Goal: Task Accomplishment & Management: Use online tool/utility

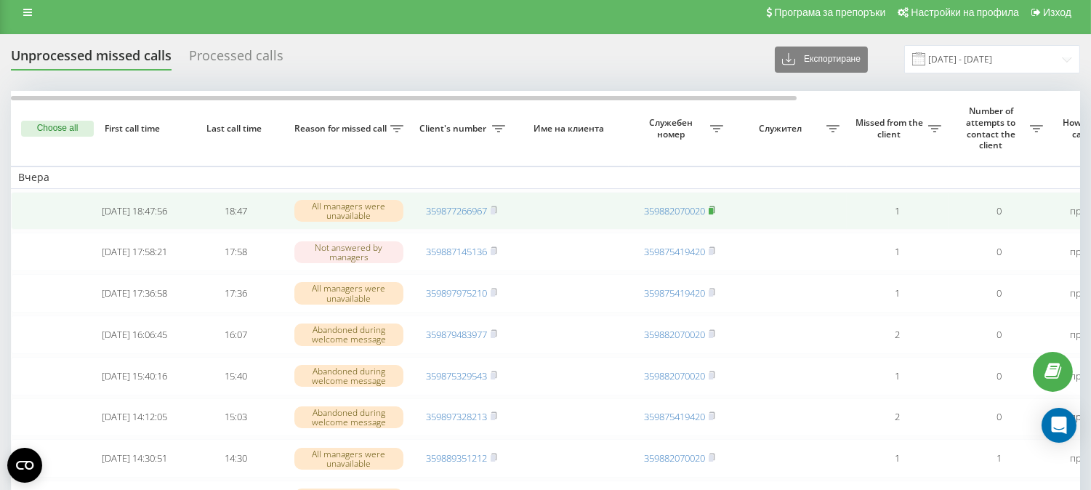
click at [713, 211] on rect at bounding box center [711, 211] width 4 height 7
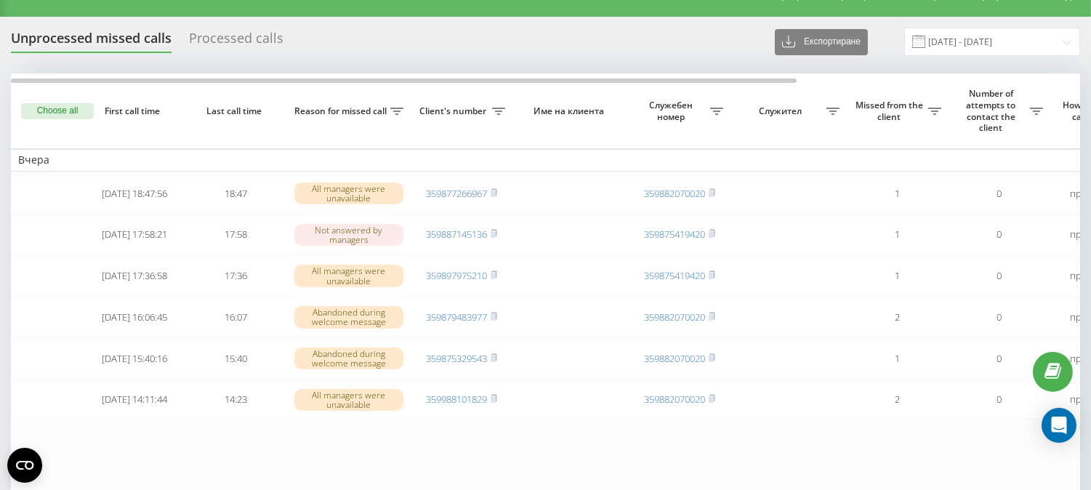
scroll to position [24, 0]
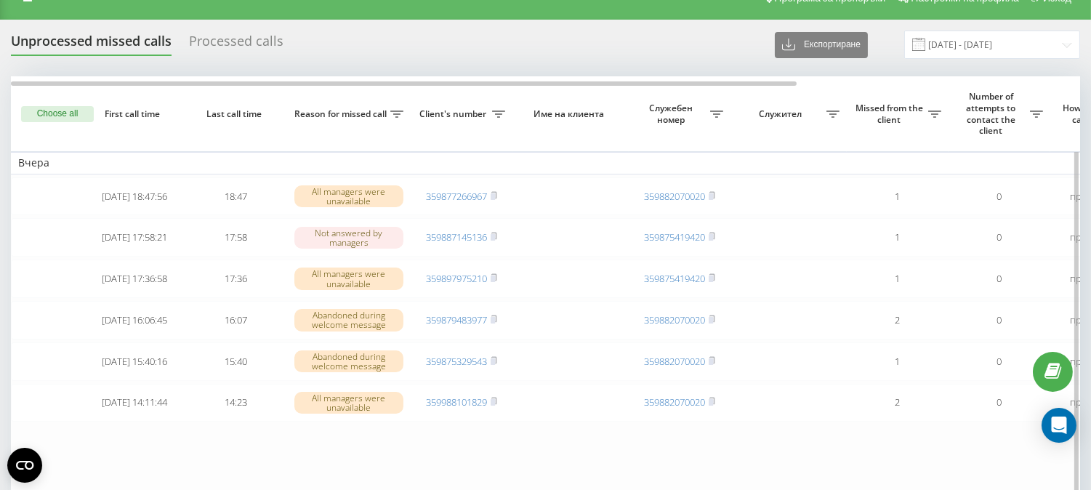
drag, startPoint x: 495, startPoint y: 194, endPoint x: 426, endPoint y: 154, distance: 79.8
click at [495, 194] on rect at bounding box center [493, 196] width 4 height 7
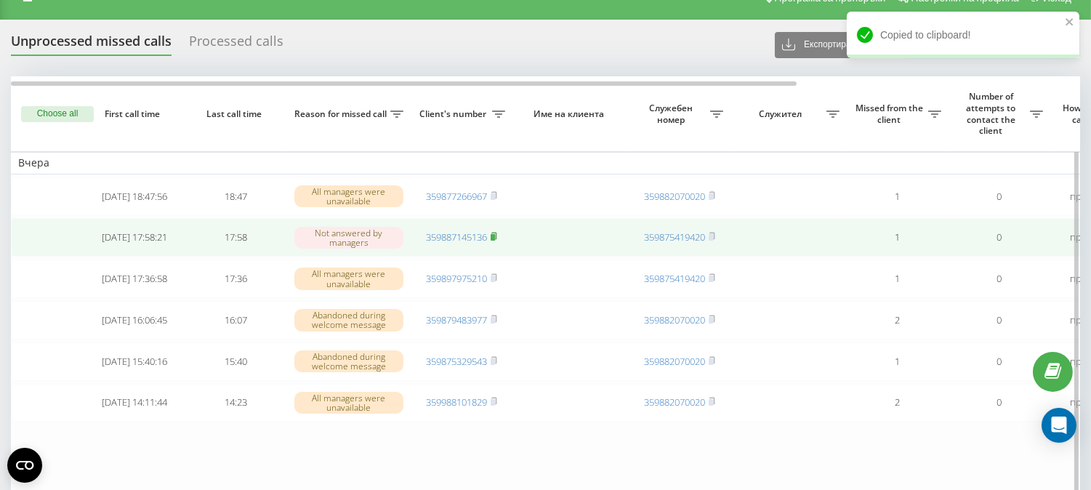
click at [493, 238] on rect at bounding box center [493, 237] width 4 height 7
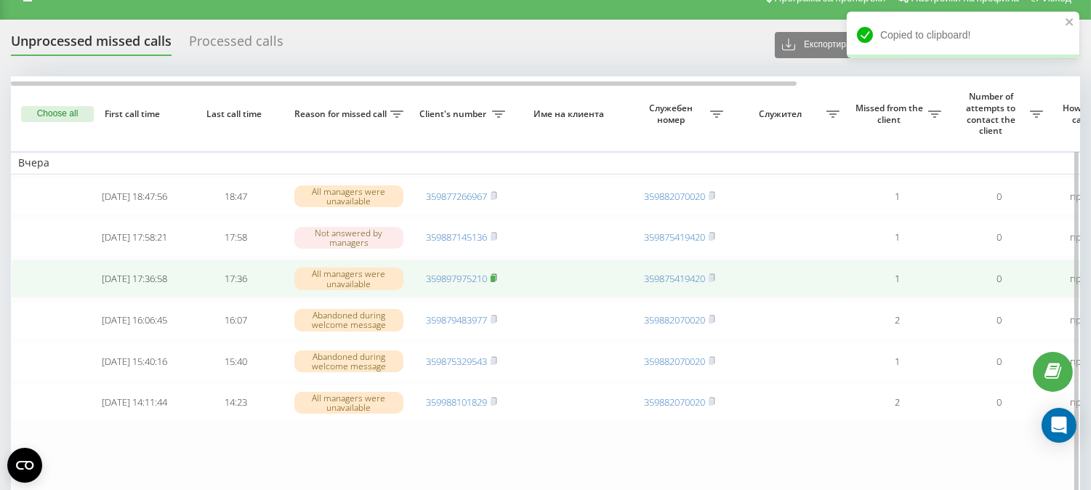
click at [495, 282] on rect at bounding box center [493, 278] width 4 height 7
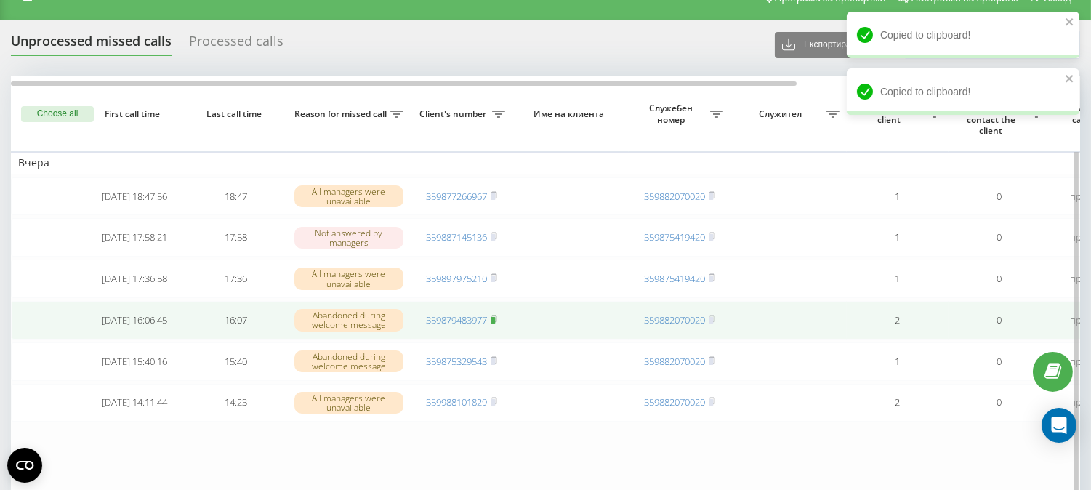
click at [495, 323] on rect at bounding box center [493, 320] width 4 height 7
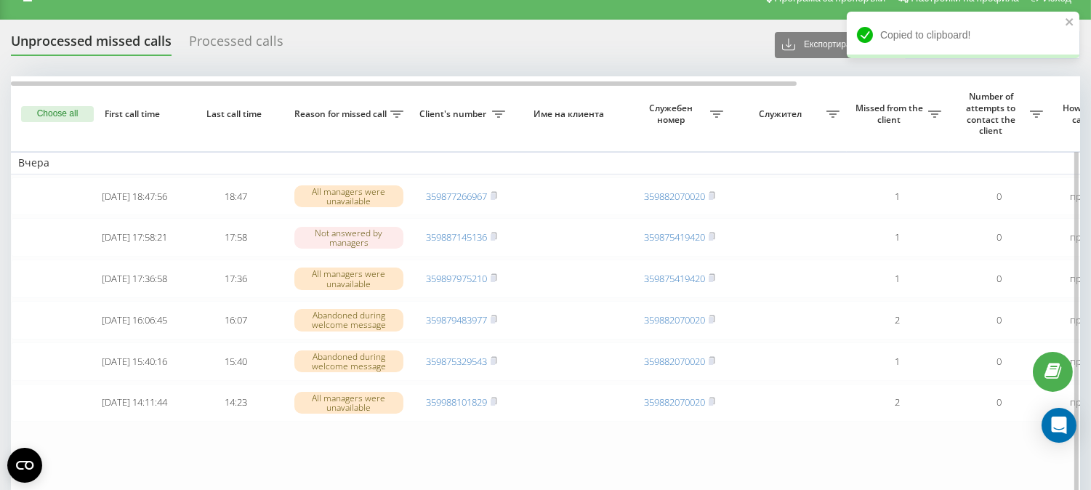
click at [52, 114] on button "Choose all" at bounding box center [57, 114] width 73 height 16
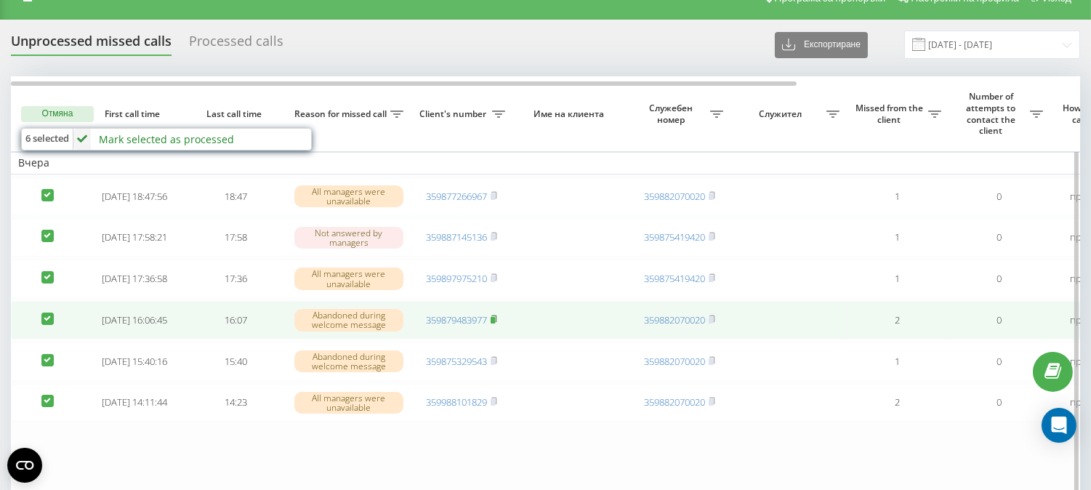
click at [495, 323] on rect at bounding box center [493, 320] width 4 height 7
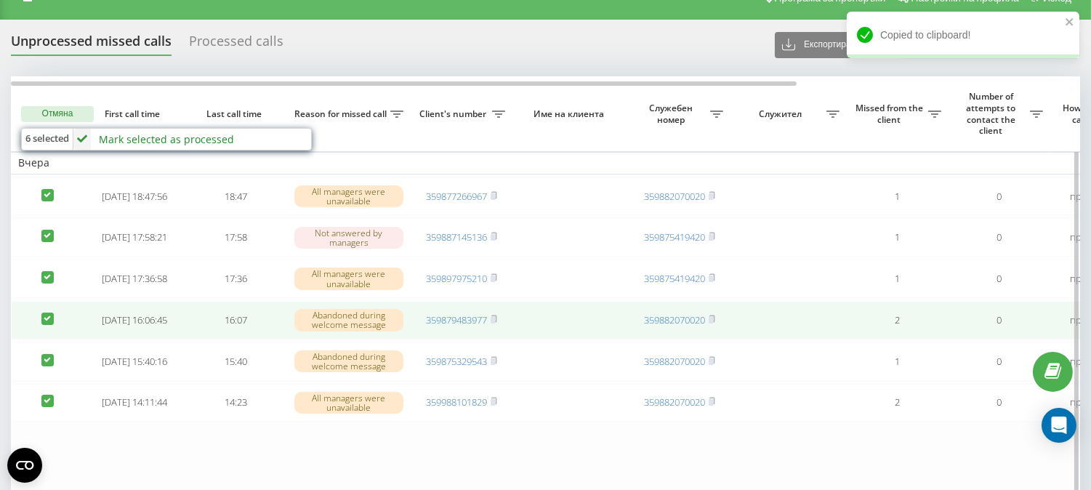
click at [46, 312] on label at bounding box center [47, 312] width 12 height 0
checkbox input "false"
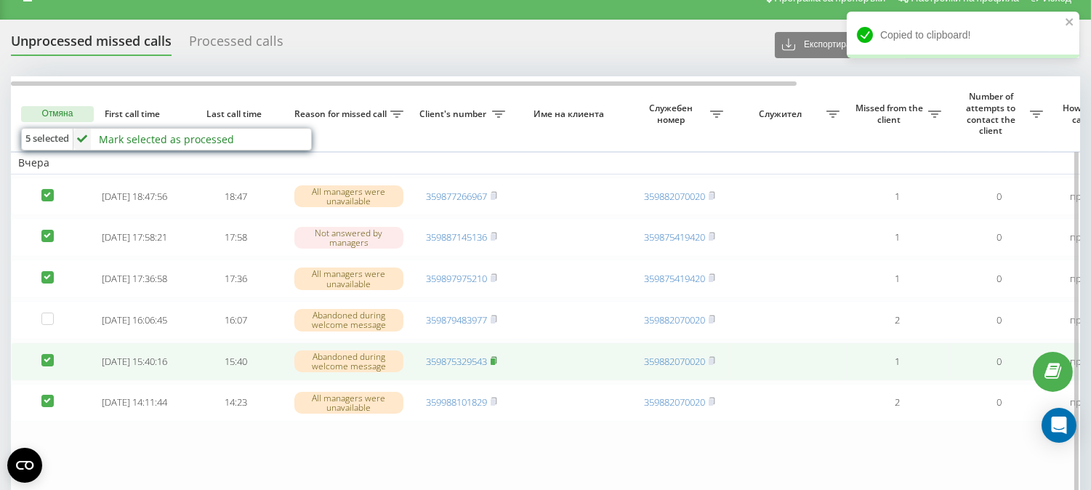
click at [497, 365] on icon at bounding box center [494, 360] width 7 height 9
click at [46, 354] on label at bounding box center [47, 354] width 12 height 0
checkbox input "false"
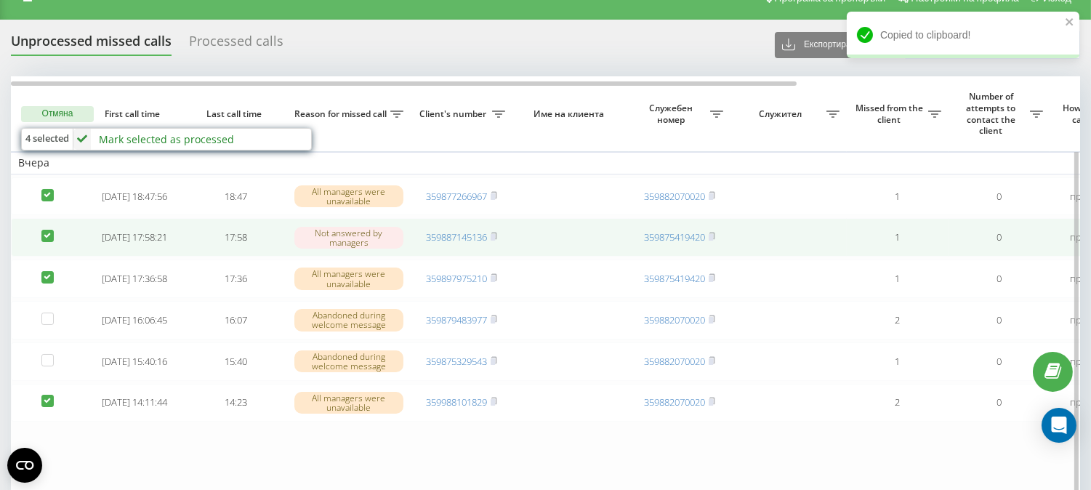
click at [53, 230] on label at bounding box center [47, 230] width 12 height 0
checkbox input "false"
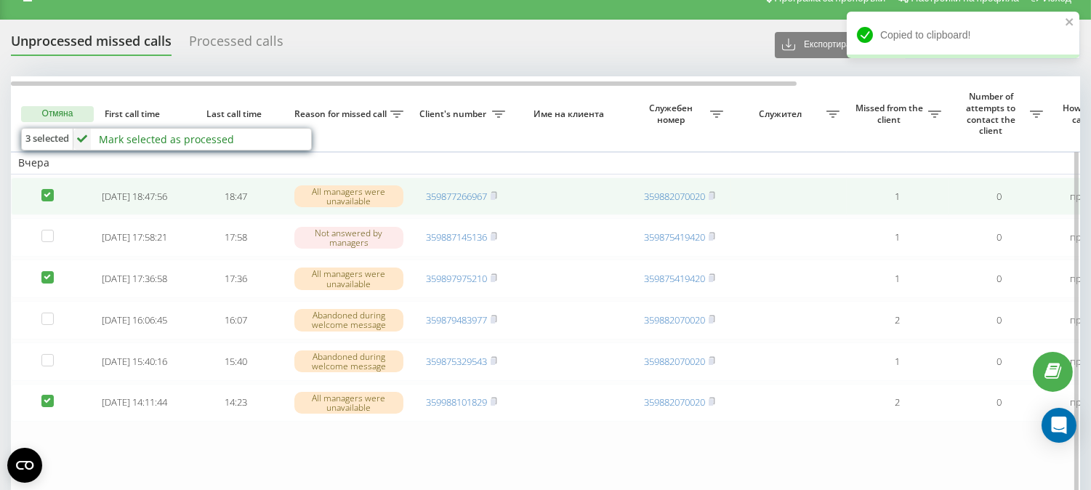
click at [45, 189] on label at bounding box center [47, 189] width 12 height 0
checkbox input "false"
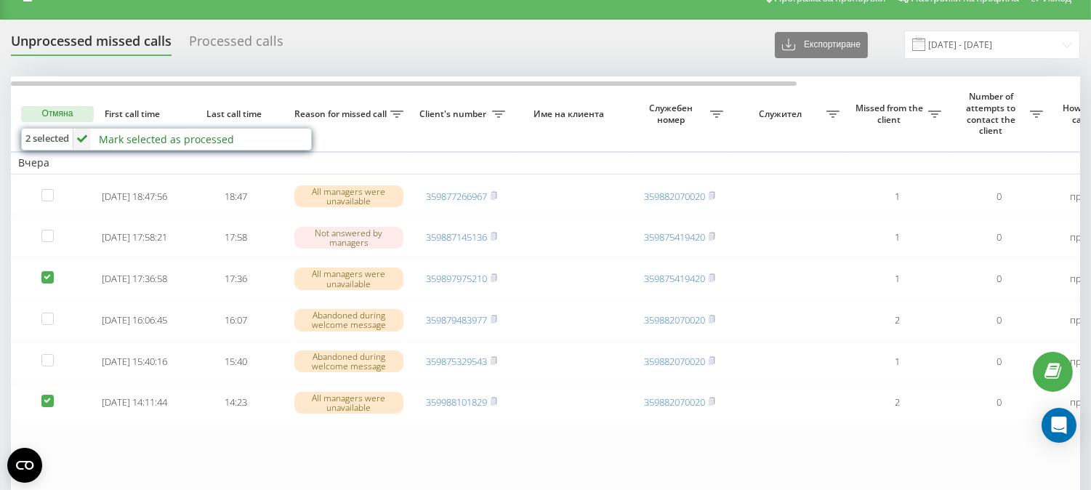
click at [150, 140] on div "Mark selected as processed" at bounding box center [166, 139] width 135 height 14
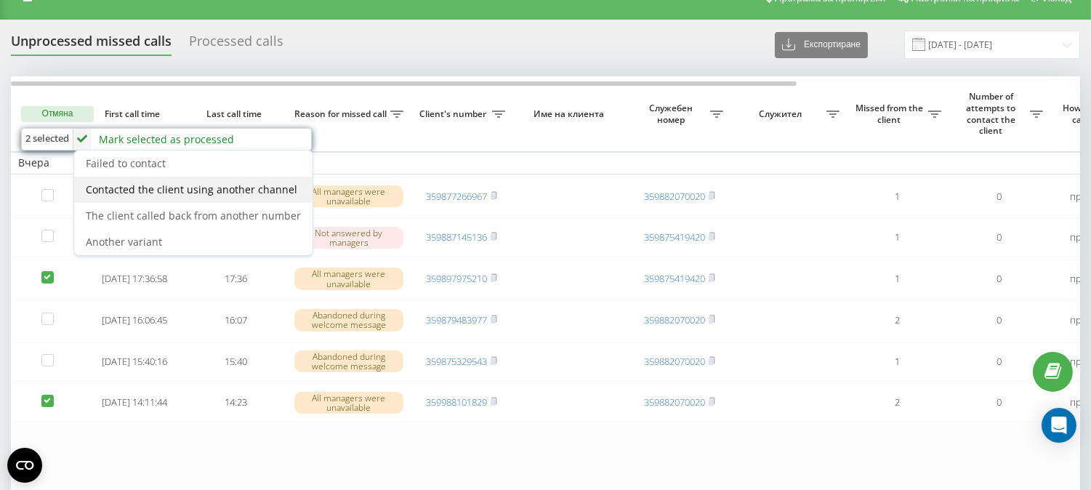
click at [225, 185] on span "Contacted the client using another channel" at bounding box center [191, 189] width 211 height 14
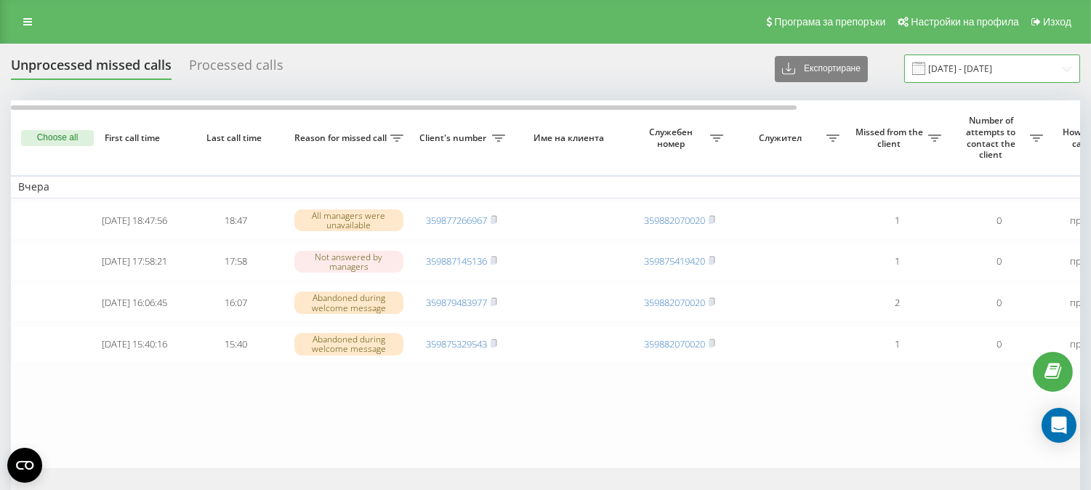
click at [961, 67] on input "21.08.2025 - 21.08.2025" at bounding box center [992, 69] width 176 height 28
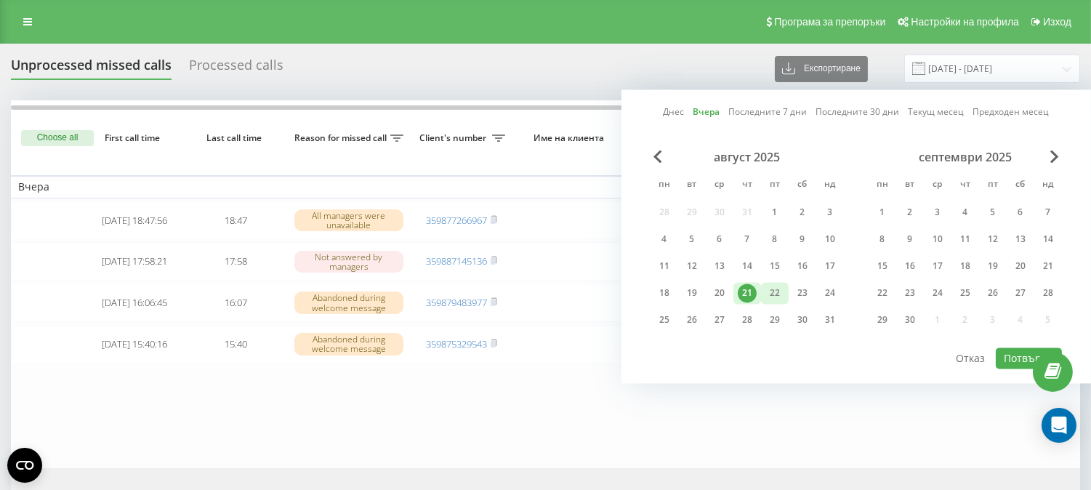
click at [775, 294] on div "22" at bounding box center [774, 292] width 19 height 19
click at [749, 287] on div "21" at bounding box center [747, 292] width 19 height 19
click at [1010, 352] on button "Потвърди" at bounding box center [1029, 357] width 66 height 21
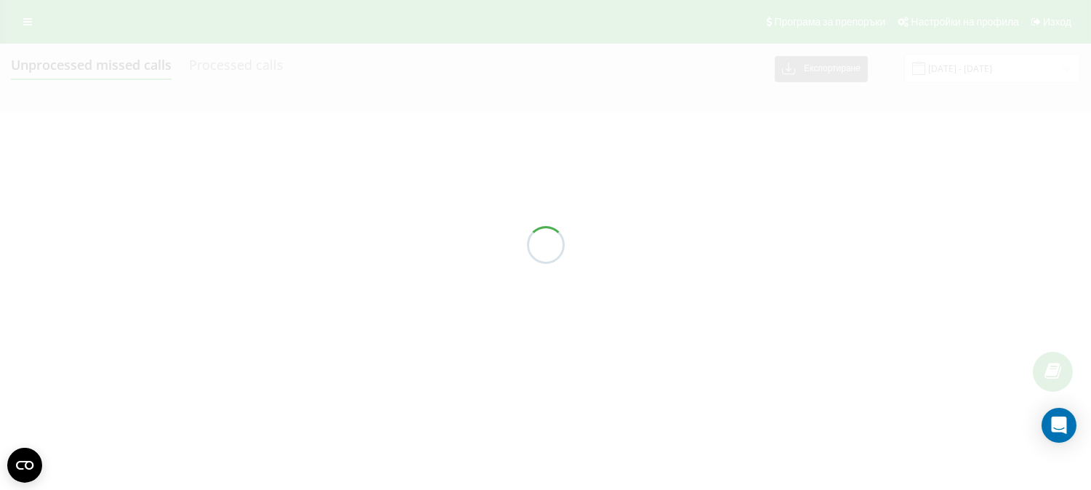
type input "21.08.2025 - 22.08.2025"
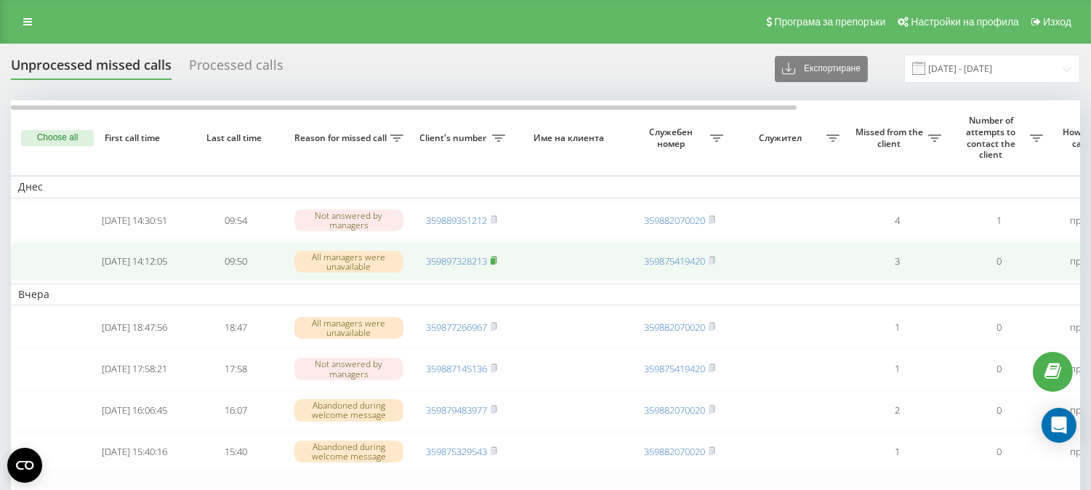
click at [495, 264] on rect at bounding box center [493, 261] width 4 height 7
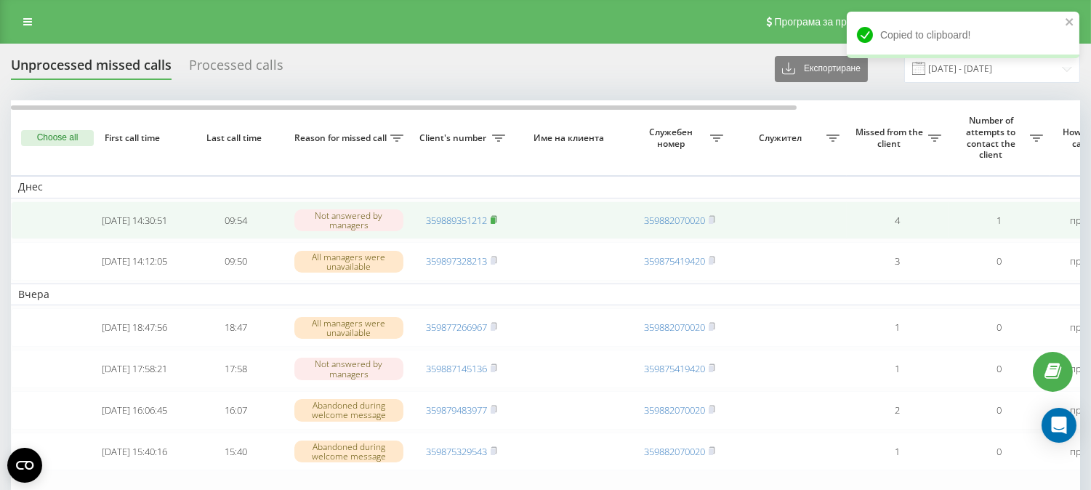
click at [495, 219] on rect at bounding box center [493, 220] width 4 height 7
